Goal: Task Accomplishment & Management: Use online tool/utility

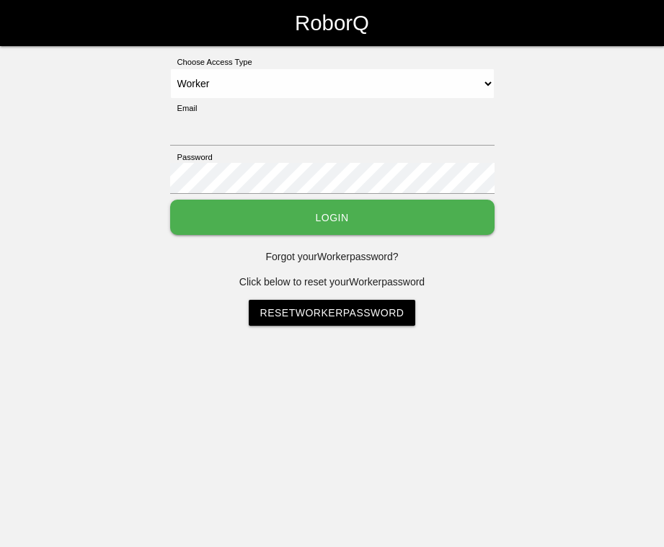
select select "Worker"
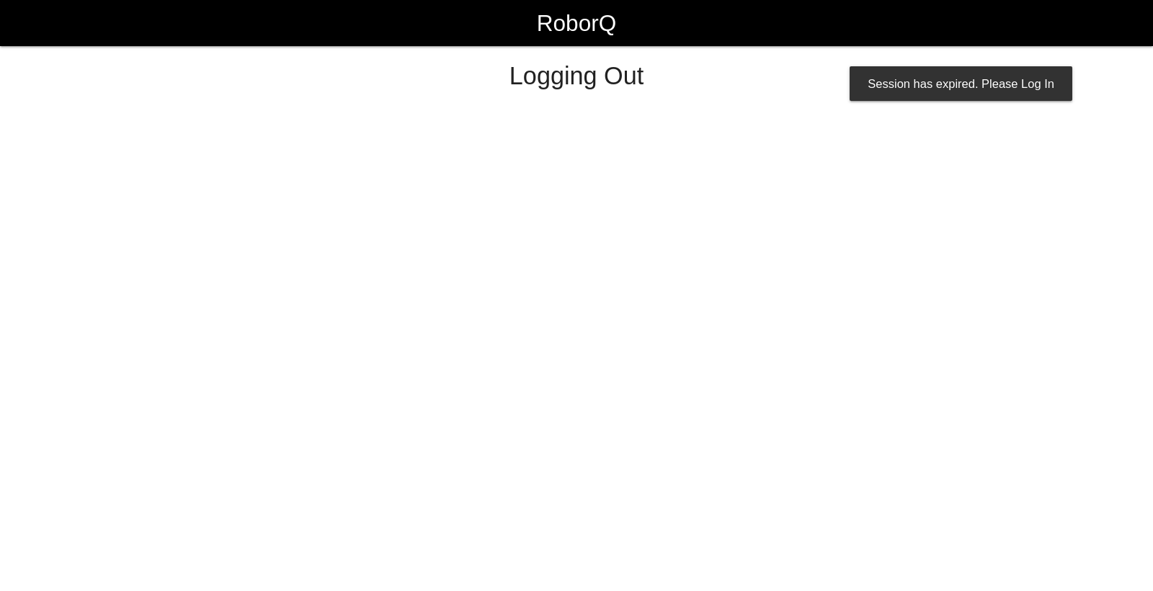
select select "Worker"
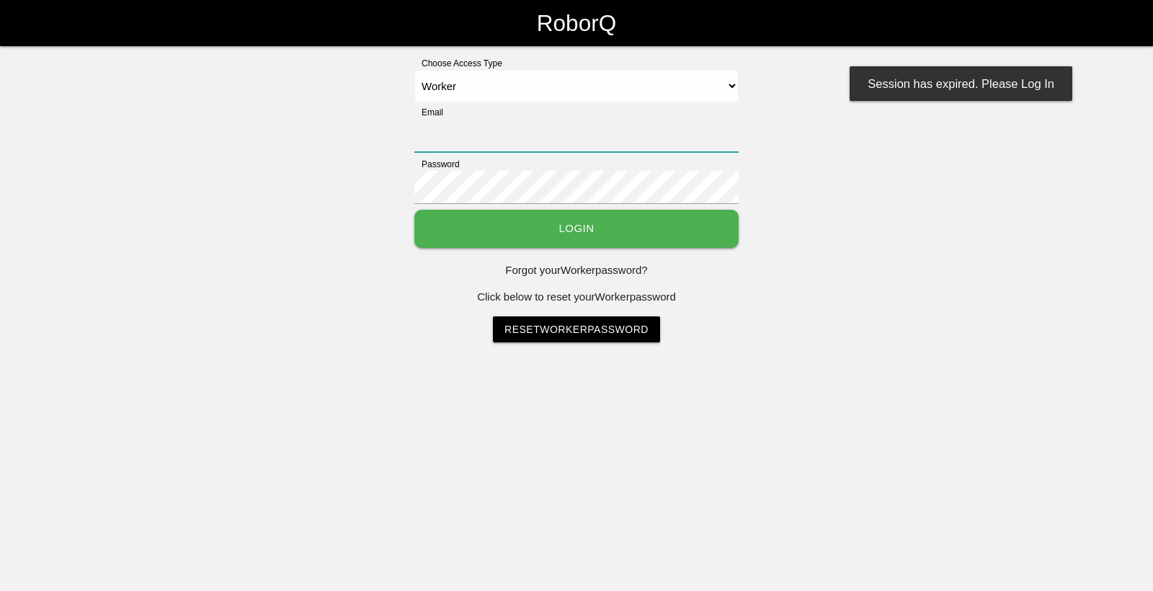
type input "[EMAIL_ADDRESS][DOMAIN_NAME]"
click at [585, 79] on select "Select Access Type Admin Customer Supervisor Worker" at bounding box center [576, 86] width 324 height 32
click at [414, 70] on select "Select Access Type Admin Customer Supervisor Worker" at bounding box center [576, 86] width 324 height 32
click at [553, 223] on button "Login" at bounding box center [576, 229] width 324 height 38
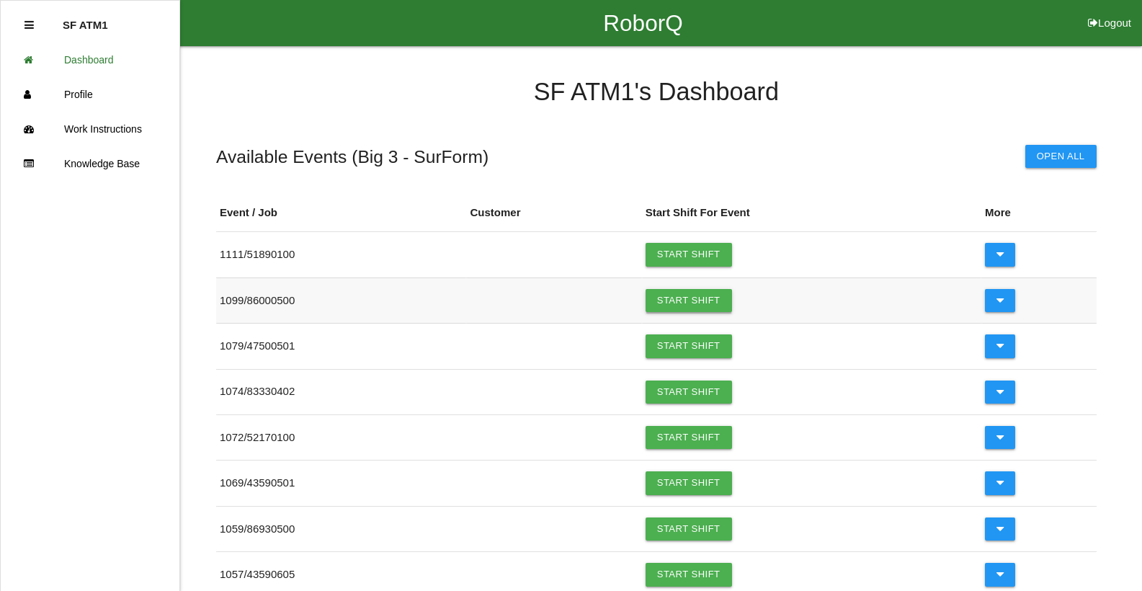
click at [683, 298] on link "Start Shift" at bounding box center [689, 300] width 86 height 23
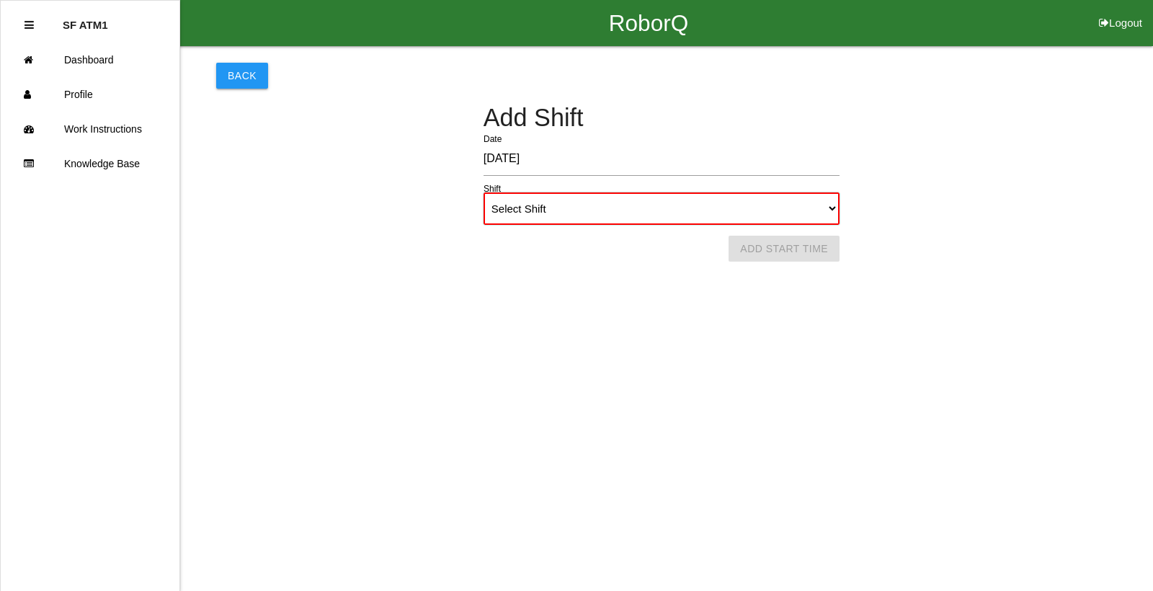
click at [622, 203] on select "Select Shift 1st Shift 2nd Shift 3rd Shift 4th Shift" at bounding box center [662, 208] width 356 height 32
select select "1"
click at [484, 192] on select "Select Shift 1st Shift 2nd Shift 3rd Shift 4th Shift" at bounding box center [662, 208] width 356 height 32
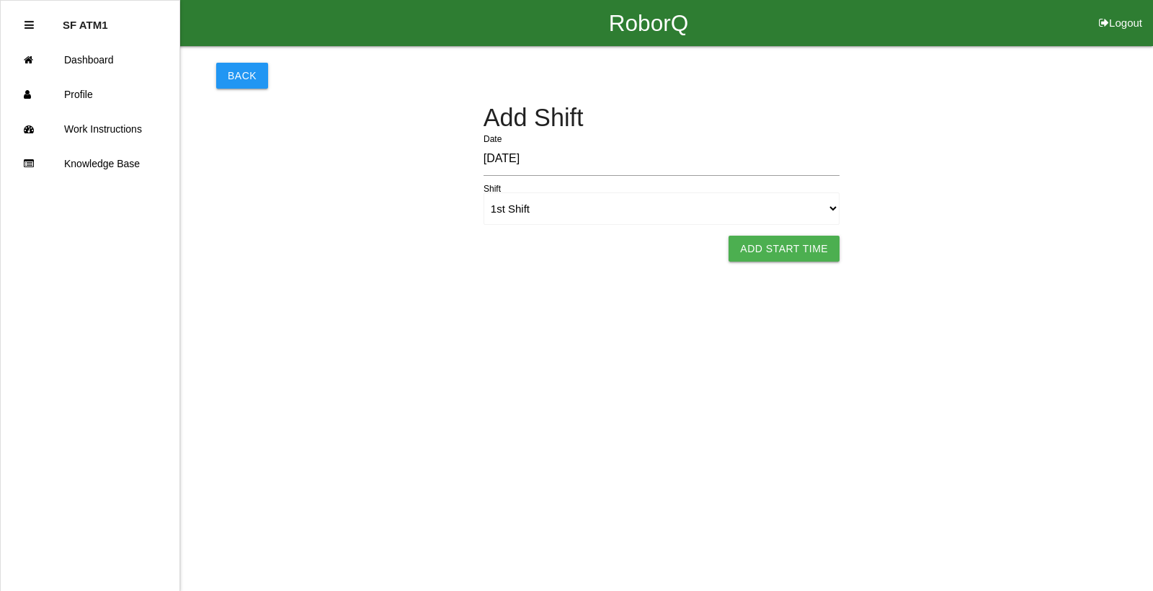
click at [791, 246] on button "Add Start Time" at bounding box center [784, 249] width 111 height 26
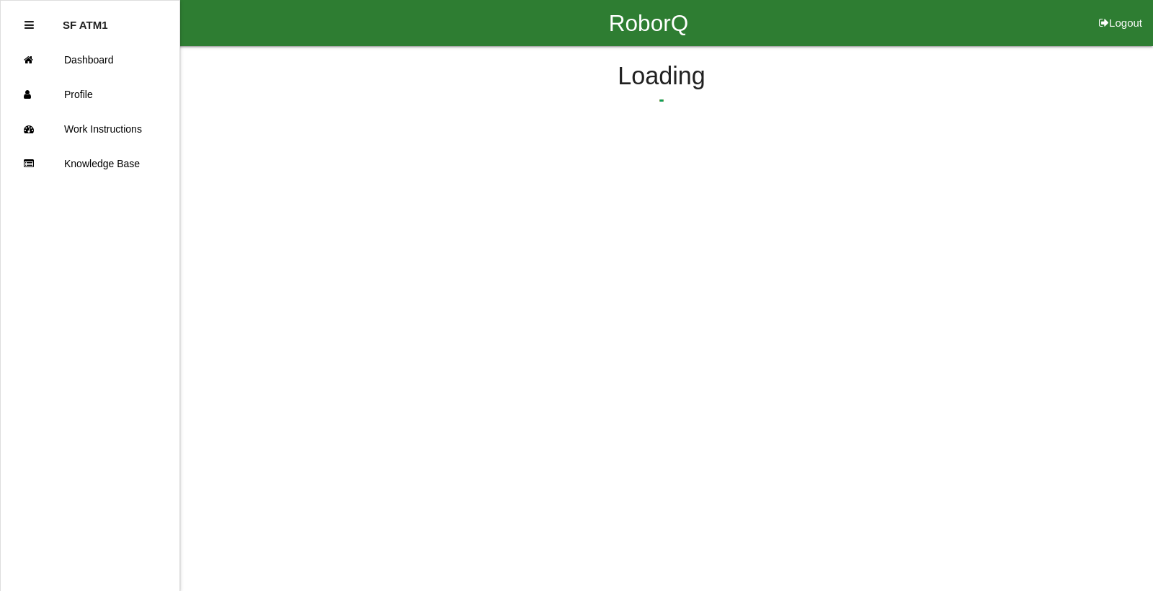
select select "6"
select select "9"
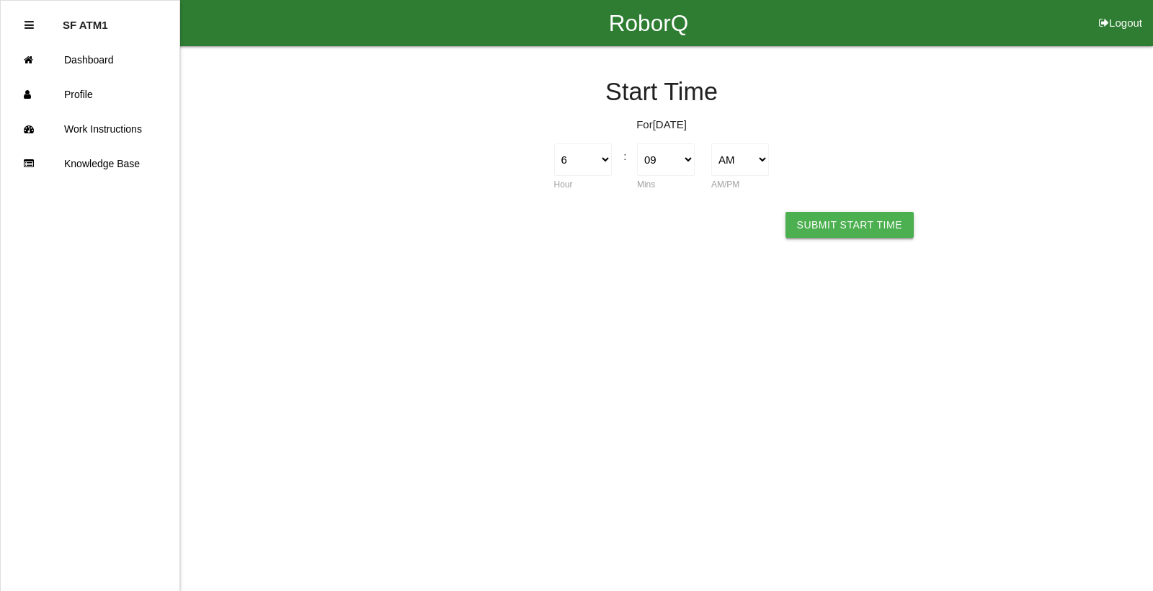
click at [800, 226] on button "Submit Start Time" at bounding box center [849, 225] width 128 height 26
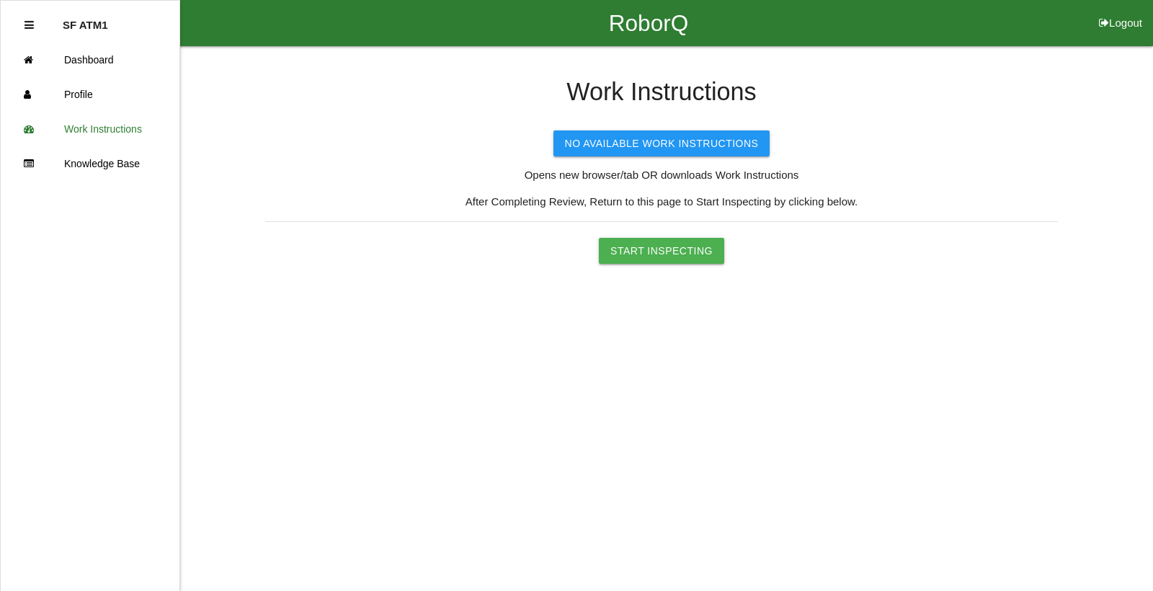
click at [642, 237] on div "Work Instructions No Available Work Instructions Opens new browser/tab OR downl…" at bounding box center [661, 155] width 793 height 218
click at [644, 256] on button "Start Inspecting" at bounding box center [661, 251] width 125 height 26
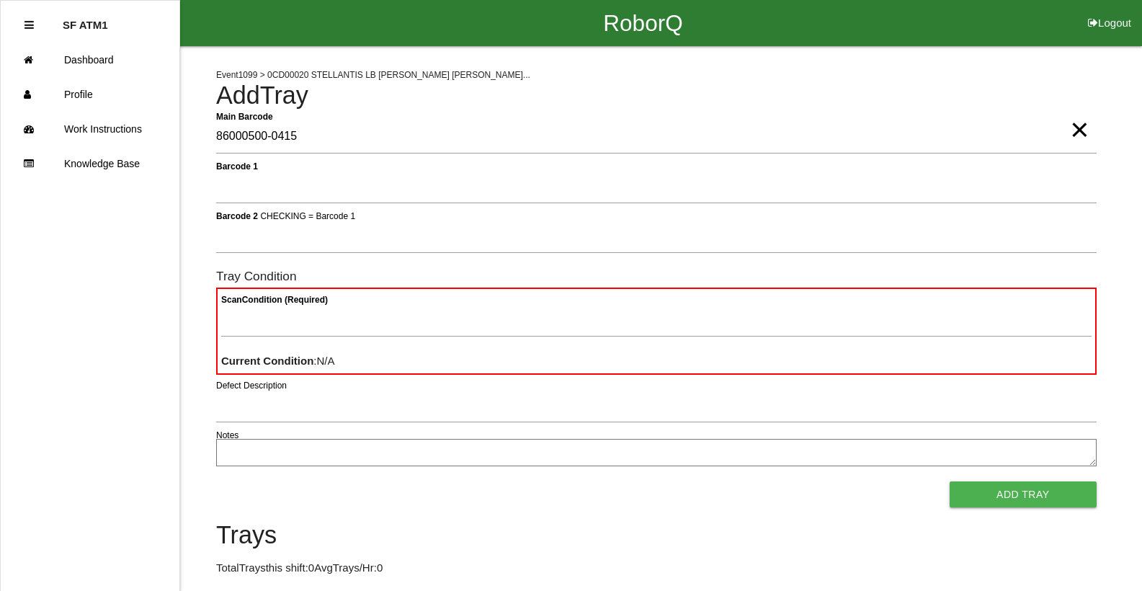
type Barcode "86000500-0415"
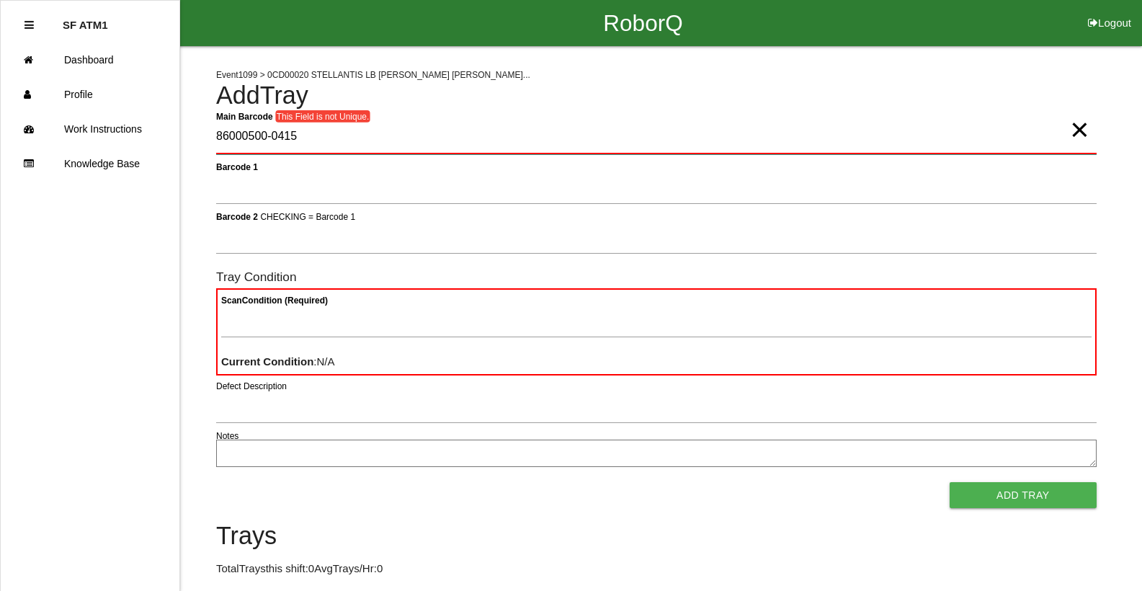
click at [317, 146] on Barcode "86000500-0415" at bounding box center [656, 137] width 881 height 34
click at [316, 145] on Barcode "86000500-0415" at bounding box center [656, 137] width 881 height 34
click at [316, 146] on Barcode "86000500-0415" at bounding box center [656, 137] width 881 height 34
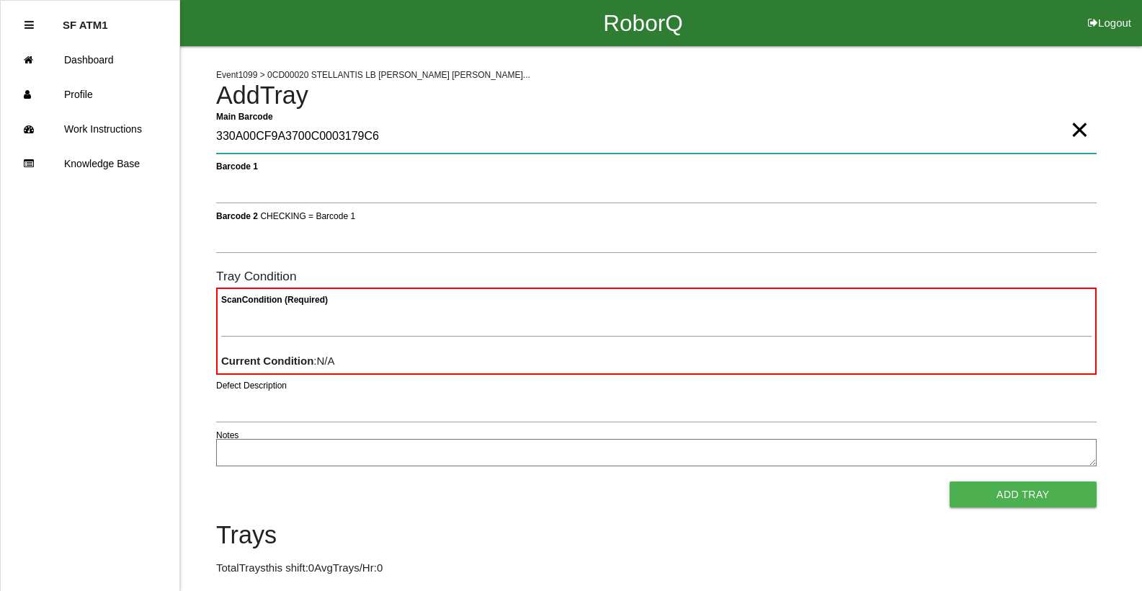
type Barcode "330A00CF9A3700C0003179C6"
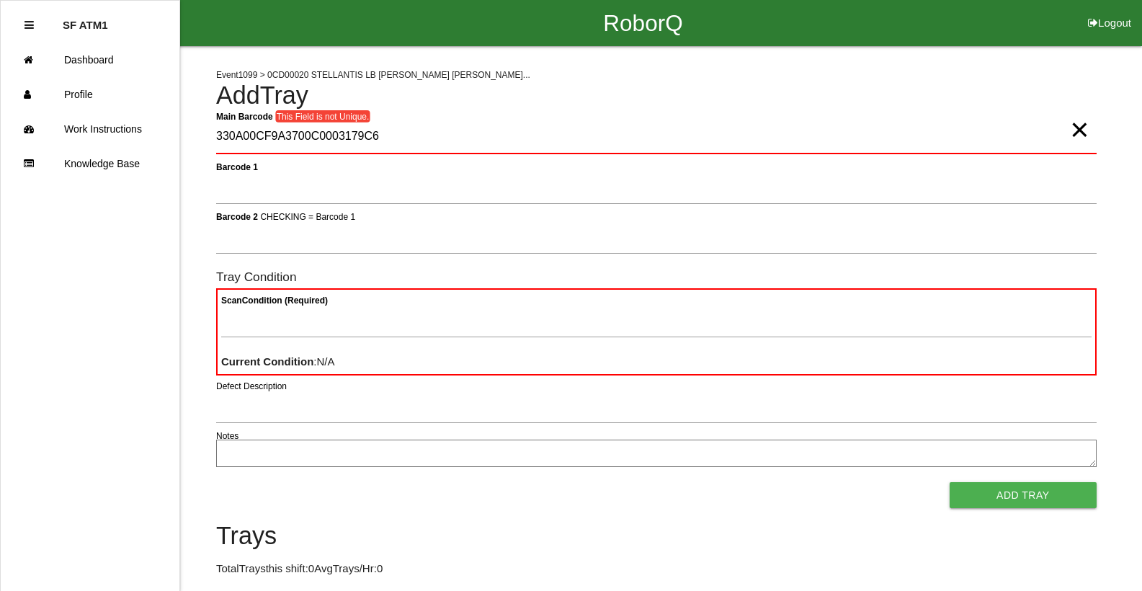
click at [385, 156] on div "Main Barcode This Field is not Unique. 330A00CF9A3700C0003179C6 ×" at bounding box center [656, 140] width 881 height 40
click at [386, 147] on Barcode "330A00CF9A3700C0003179C6" at bounding box center [656, 137] width 881 height 34
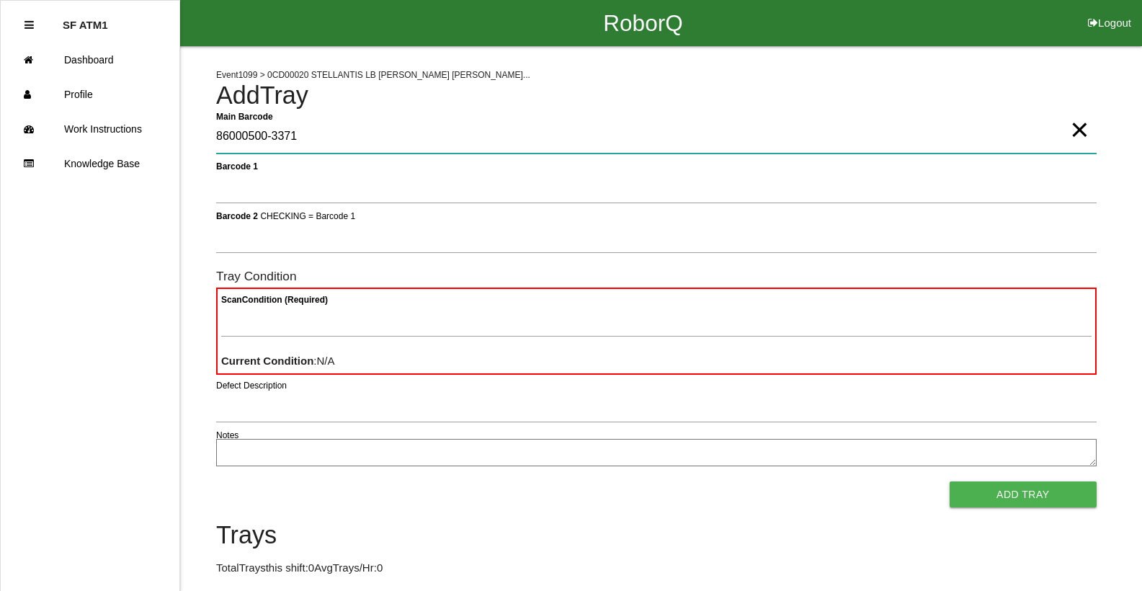
type Barcode "86000500-3371"
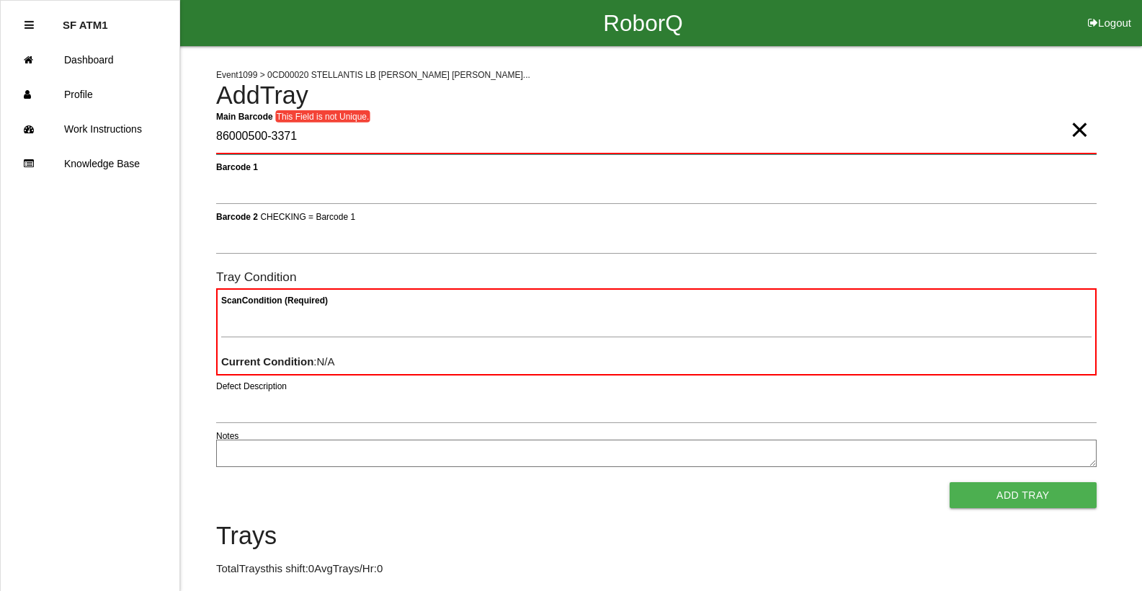
click at [367, 145] on Barcode "86000500-3371" at bounding box center [656, 137] width 881 height 34
